Goal: Transaction & Acquisition: Purchase product/service

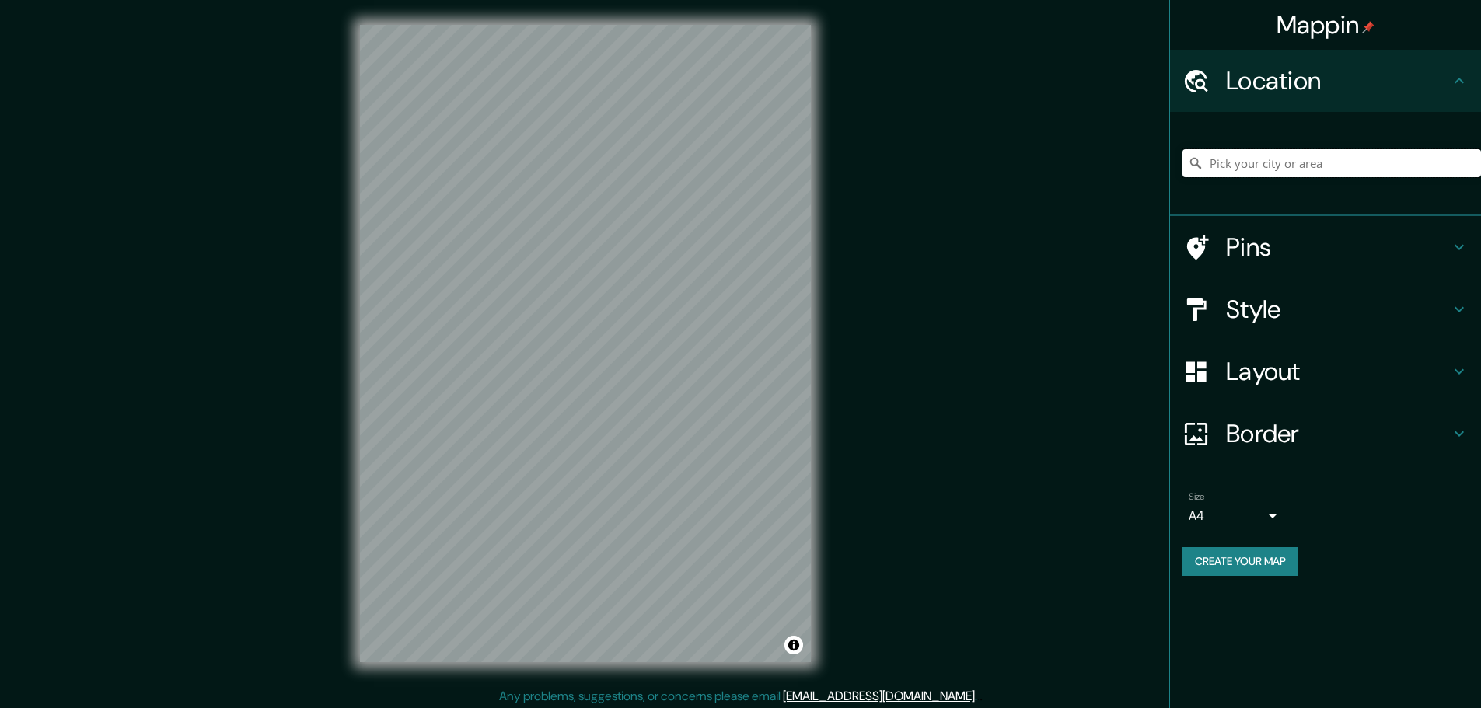
click at [1235, 166] on input "Pick your city or area" at bounding box center [1331, 163] width 299 height 28
click at [1287, 167] on input "[GEOGRAPHIC_DATA][PERSON_NAME], [GEOGRAPHIC_DATA][PERSON_NAME], [GEOGRAPHIC_DAT…" at bounding box center [1331, 163] width 299 height 28
click at [1311, 166] on input "[GEOGRAPHIC_DATA][PERSON_NAME], [GEOGRAPHIC_DATA][PERSON_NAME], [GEOGRAPHIC_DAT…" at bounding box center [1331, 163] width 299 height 28
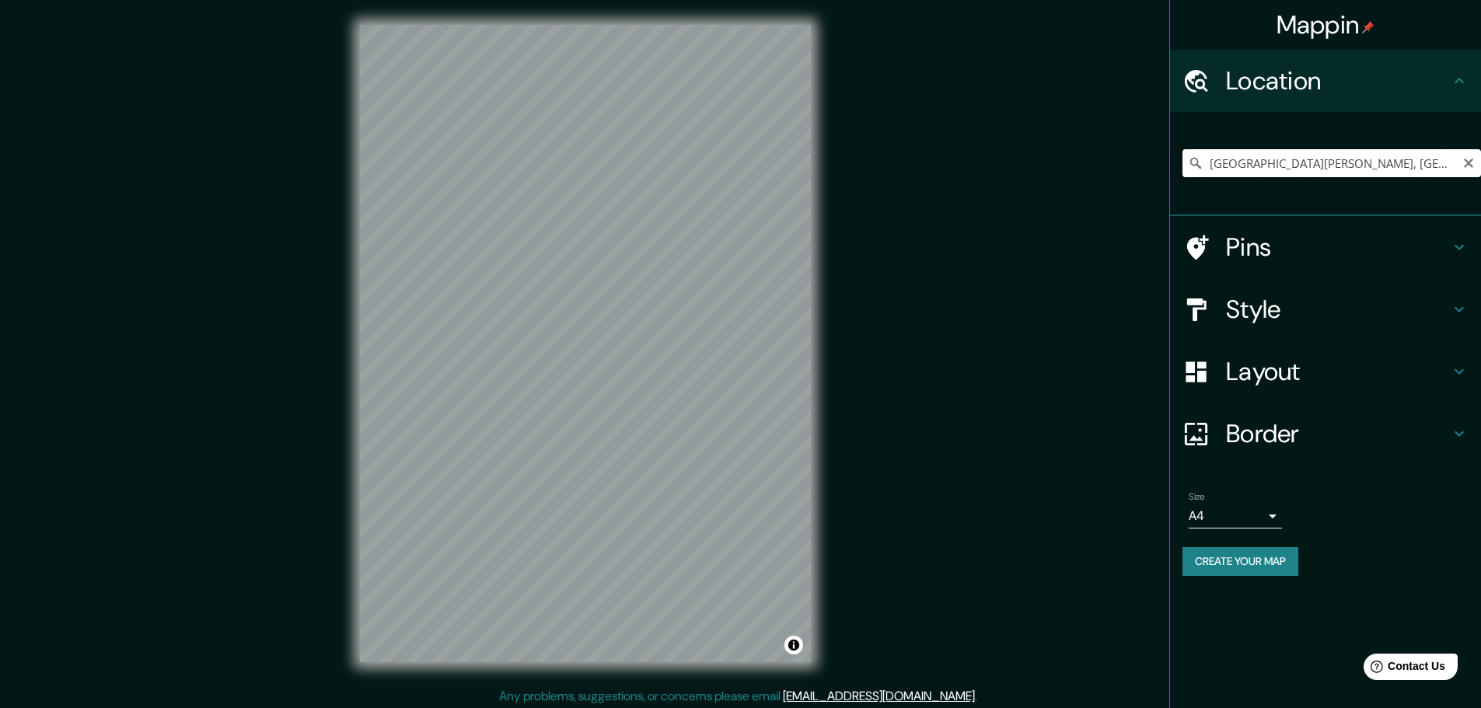
click at [1420, 163] on input "[GEOGRAPHIC_DATA][PERSON_NAME], [GEOGRAPHIC_DATA][PERSON_NAME], [GEOGRAPHIC_DAT…" at bounding box center [1331, 163] width 299 height 28
click at [1390, 148] on div "[GEOGRAPHIC_DATA][PERSON_NAME], [GEOGRAPHIC_DATA][PERSON_NAME], [GEOGRAPHIC_DAT…" at bounding box center [1331, 163] width 299 height 78
click at [1394, 159] on input "[GEOGRAPHIC_DATA][PERSON_NAME], [GEOGRAPHIC_DATA][PERSON_NAME], [GEOGRAPHIC_DAT…" at bounding box center [1331, 163] width 299 height 28
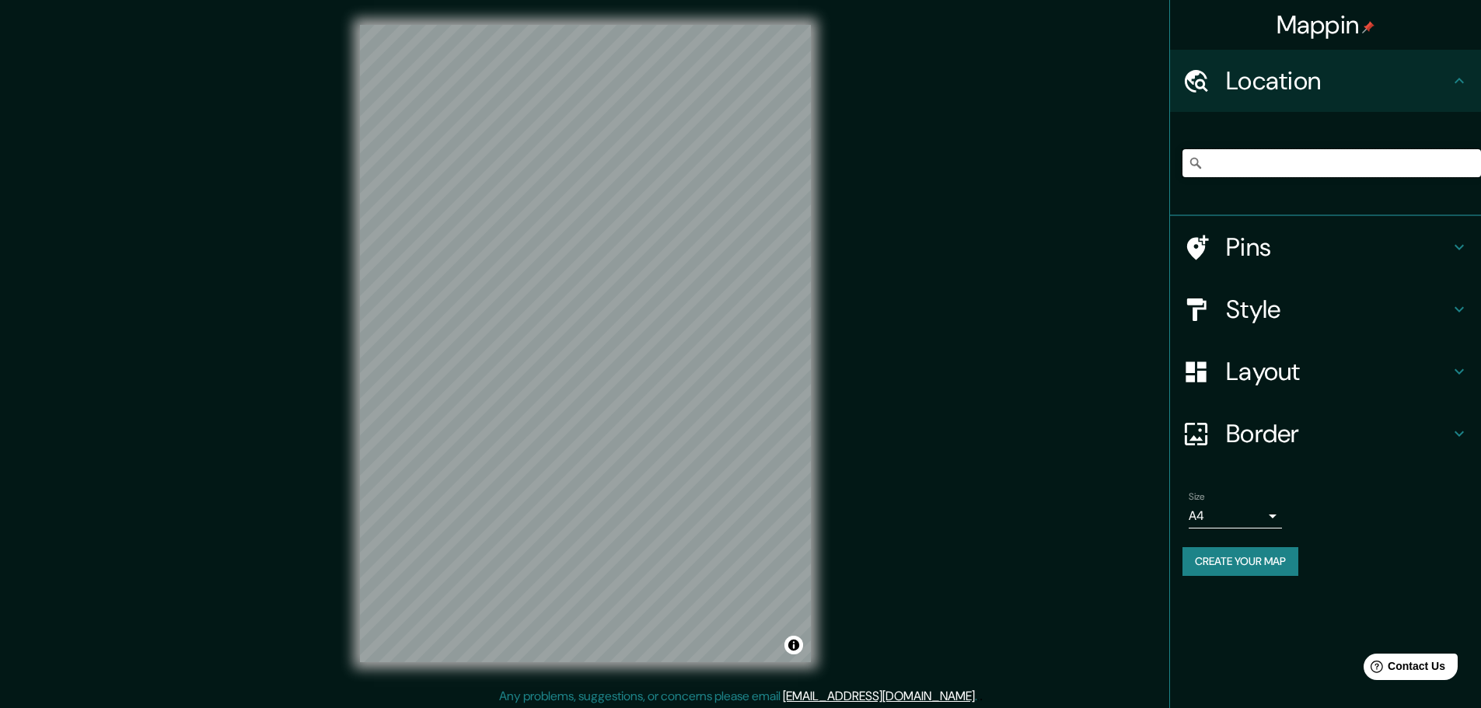
drag, startPoint x: 1214, startPoint y: 163, endPoint x: 1492, endPoint y: 195, distance: 280.1
click at [1480, 195] on html "Mappin Location [GEOGRAPHIC_DATA][PERSON_NAME], [GEOGRAPHIC_DATA][PERSON_NAME],…" at bounding box center [740, 354] width 1481 height 708
type input "A"
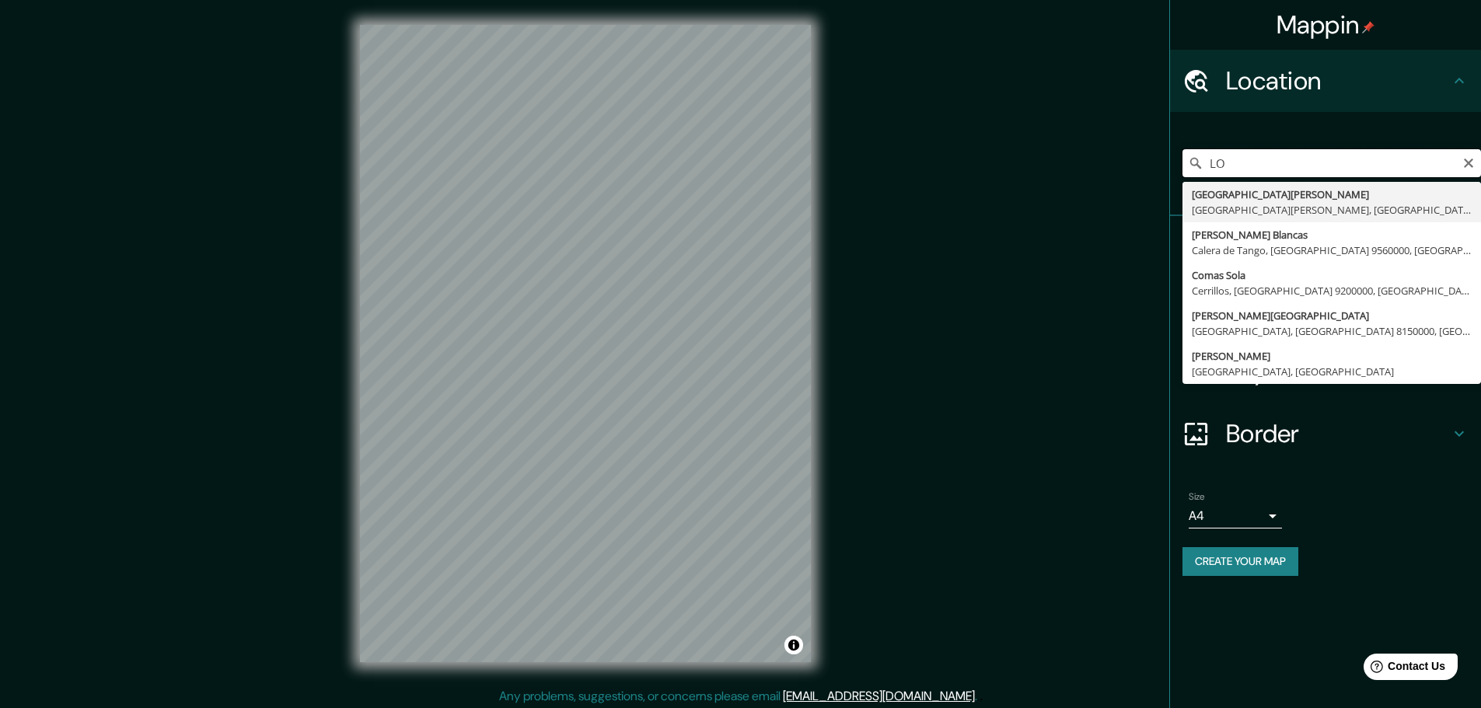
type input "L"
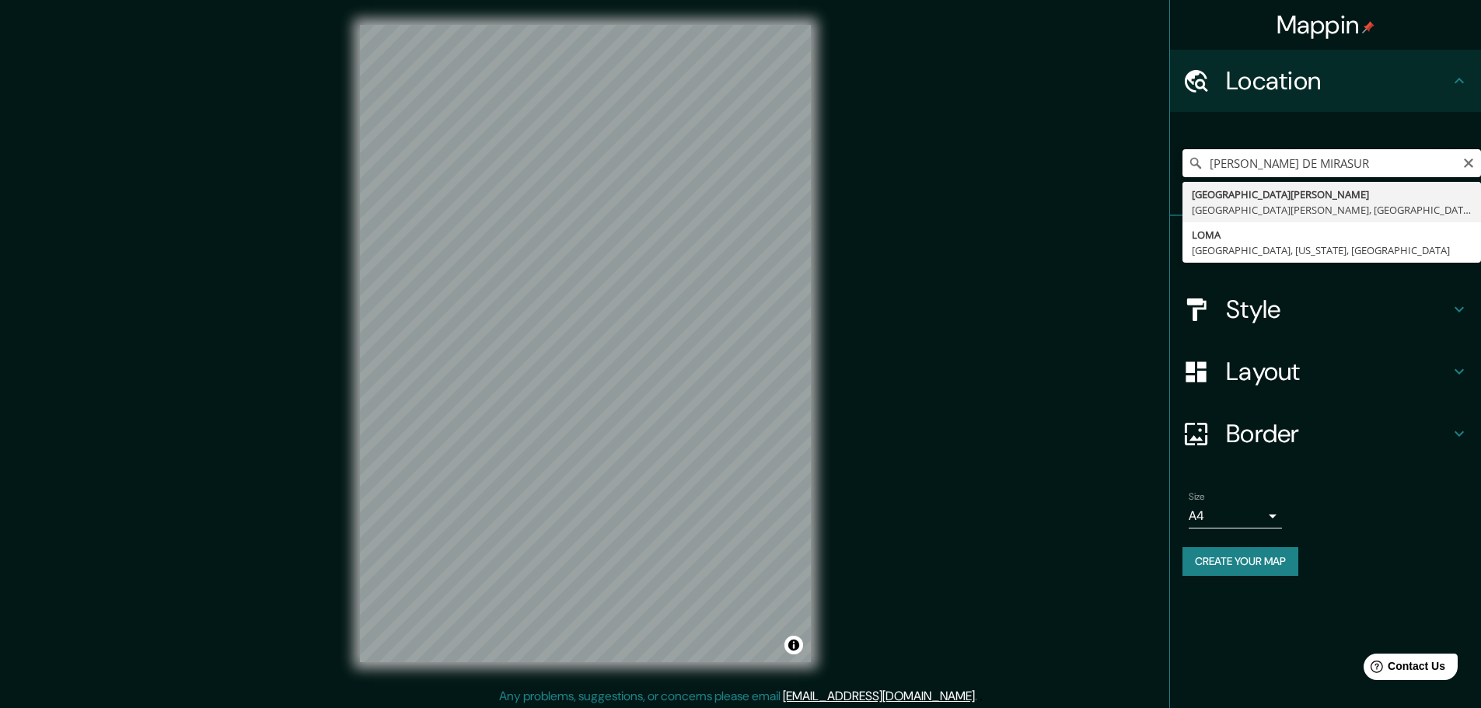
type input "[GEOGRAPHIC_DATA][PERSON_NAME], [GEOGRAPHIC_DATA][PERSON_NAME], [GEOGRAPHIC_DAT…"
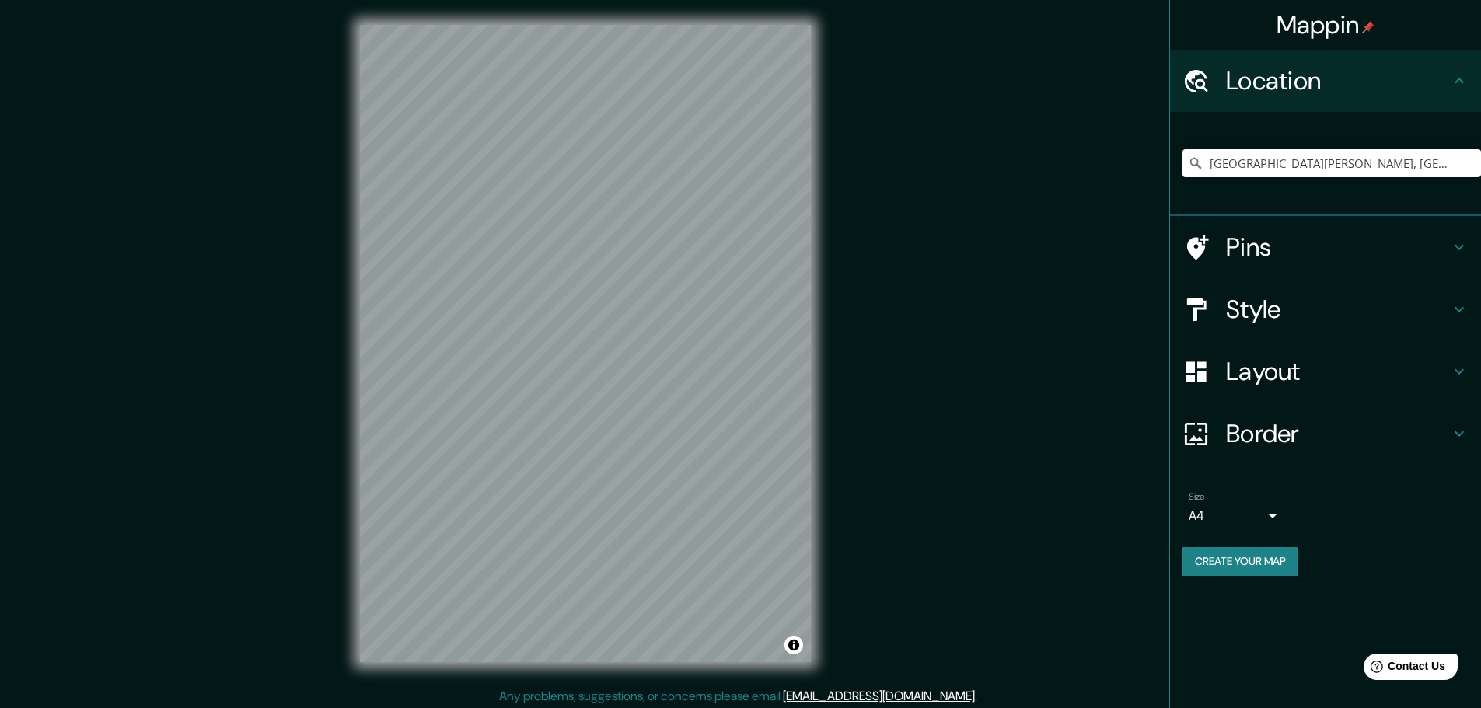
click at [1275, 520] on body "Mappin Location [GEOGRAPHIC_DATA][PERSON_NAME], [GEOGRAPHIC_DATA][PERSON_NAME],…" at bounding box center [740, 354] width 1481 height 708
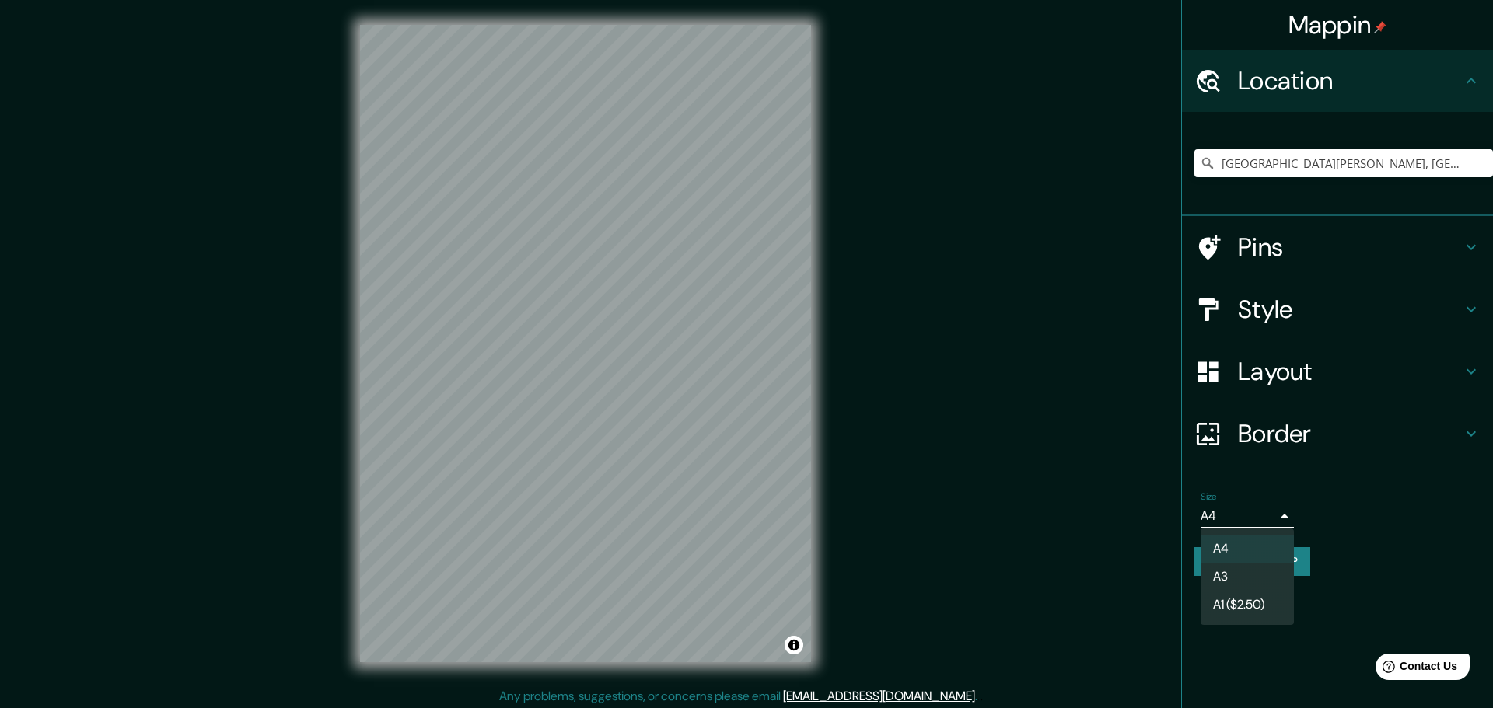
click at [1242, 580] on li "A3" at bounding box center [1246, 577] width 93 height 28
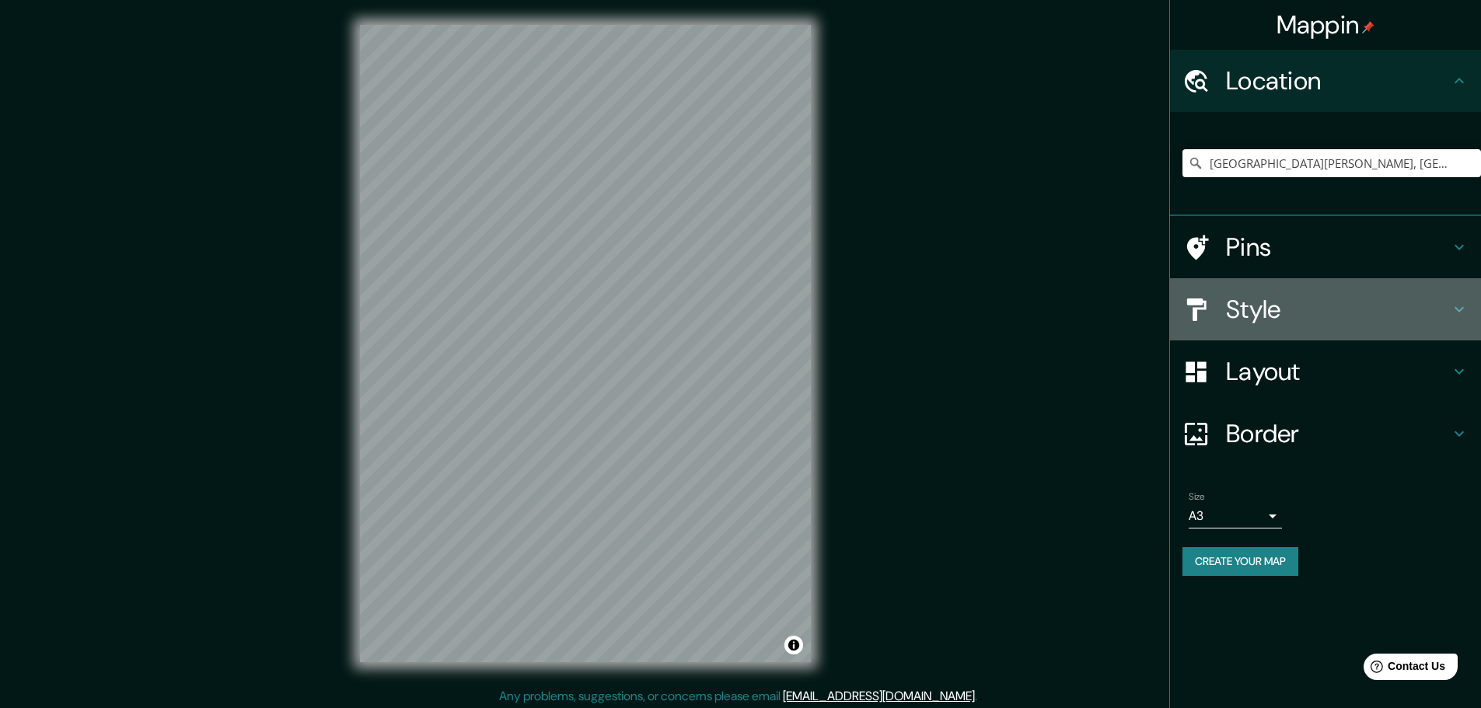
click at [1456, 316] on icon at bounding box center [1459, 309] width 19 height 19
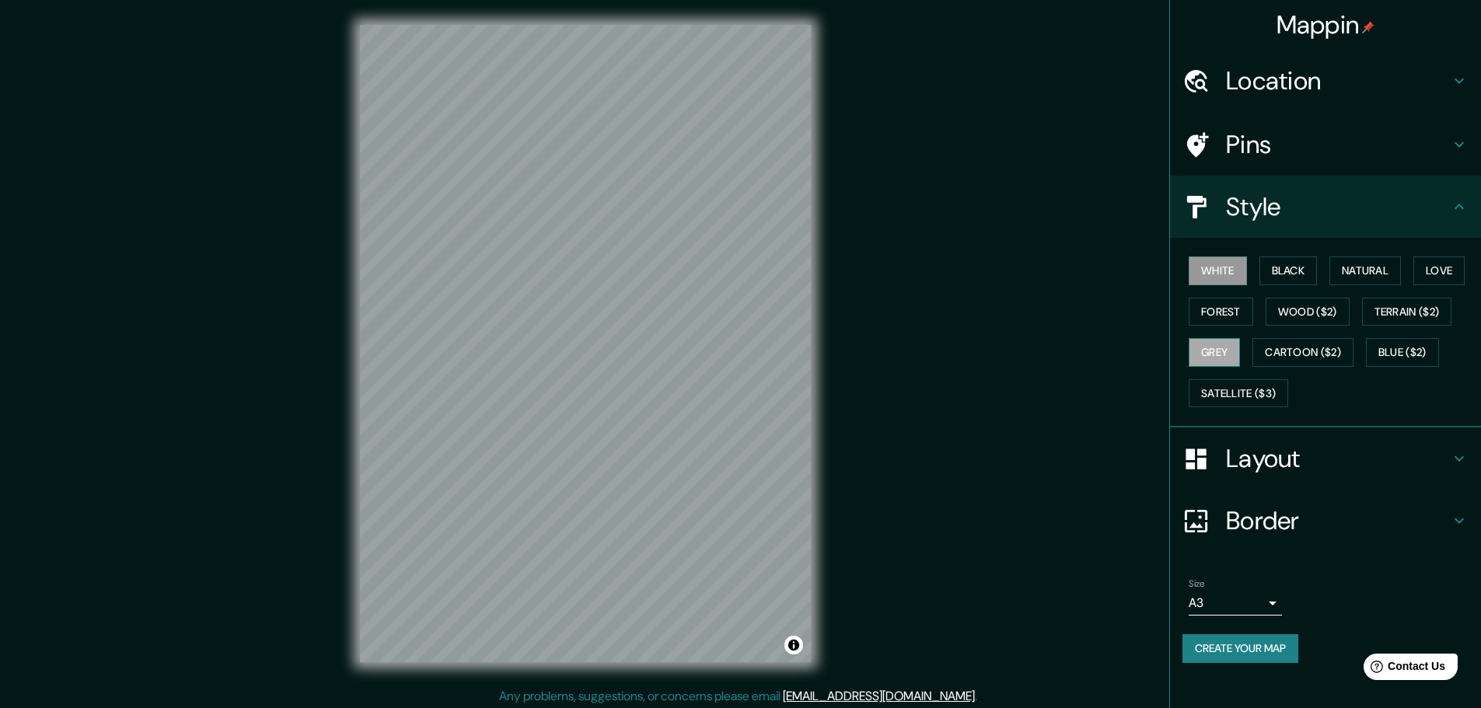
click at [1228, 347] on button "Grey" at bounding box center [1214, 352] width 51 height 29
click at [1241, 655] on button "Create your map" at bounding box center [1240, 648] width 116 height 29
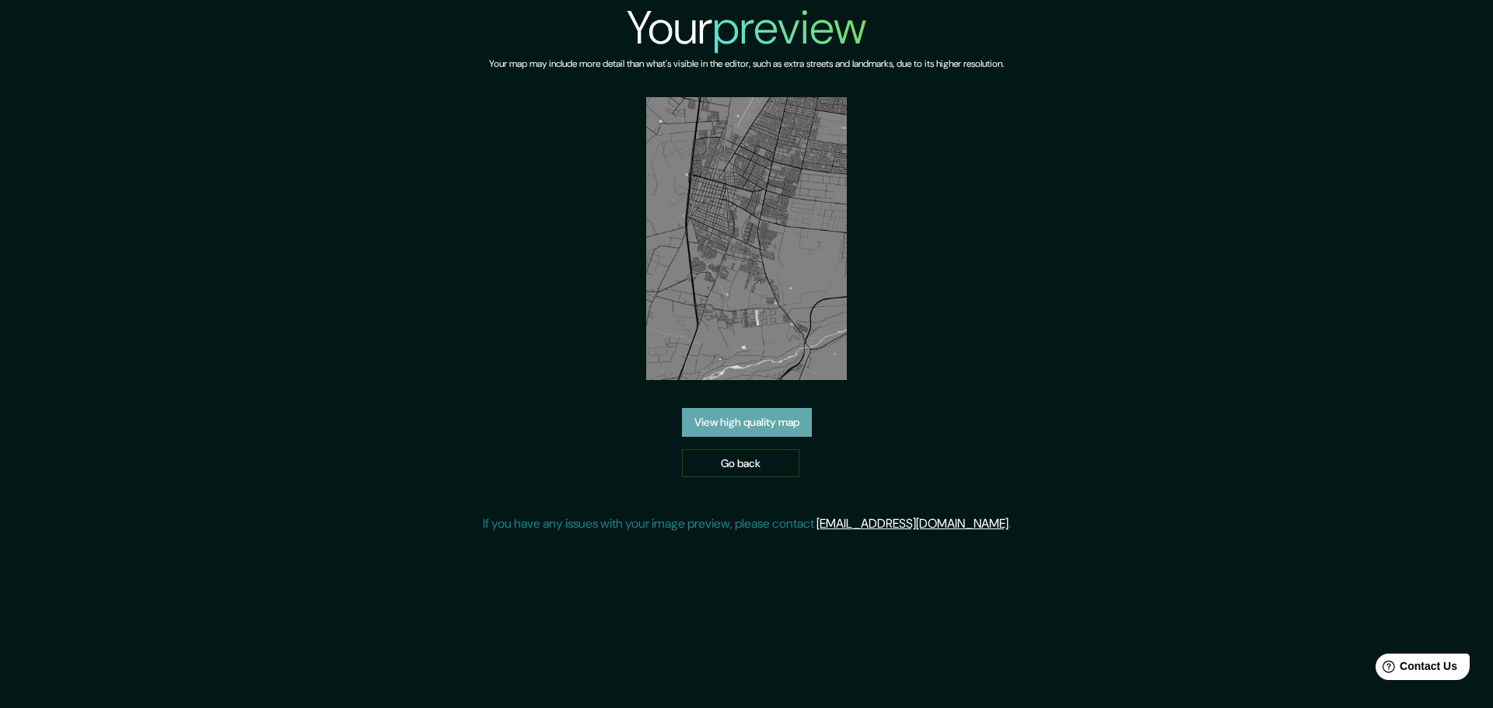
click at [756, 417] on link "View high quality map" at bounding box center [747, 422] width 130 height 29
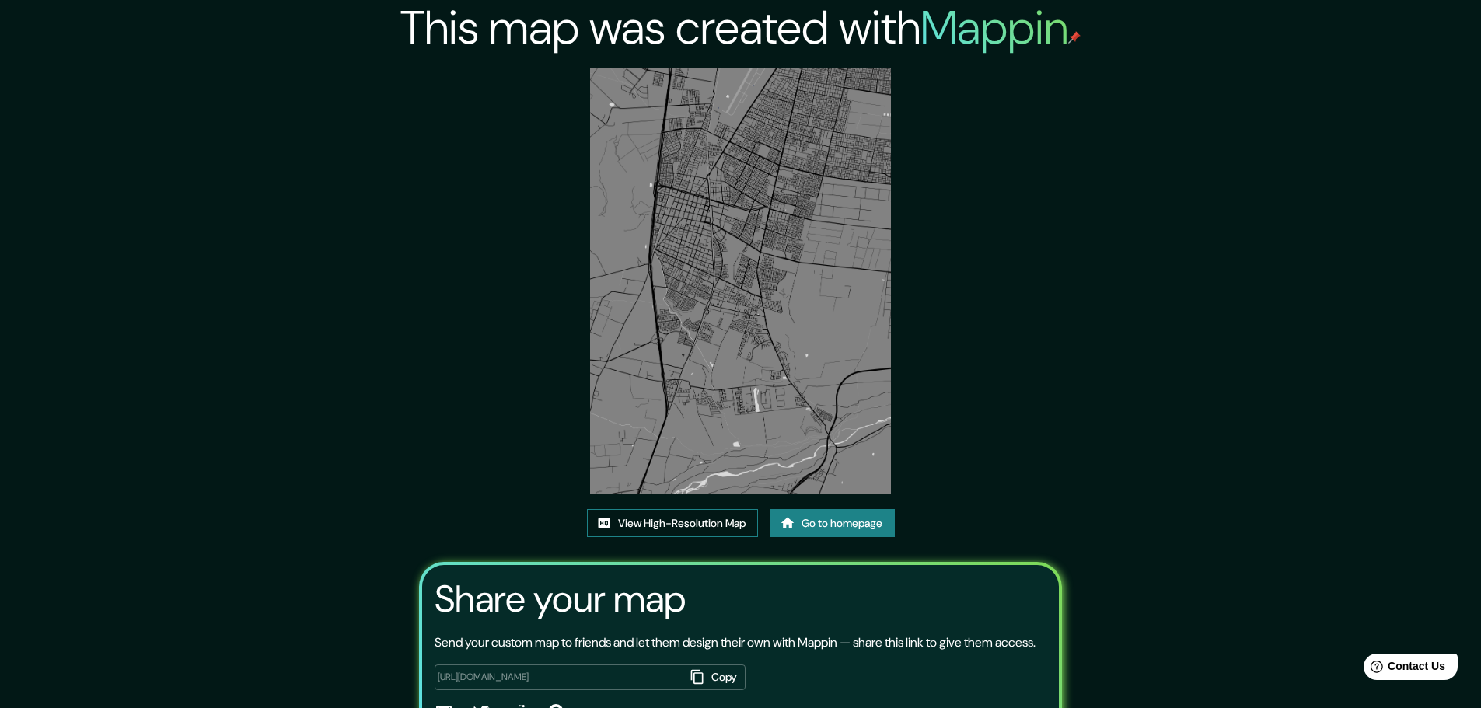
click at [677, 525] on link "View High-Resolution Map" at bounding box center [672, 523] width 171 height 29
